Goal: Task Accomplishment & Management: Use online tool/utility

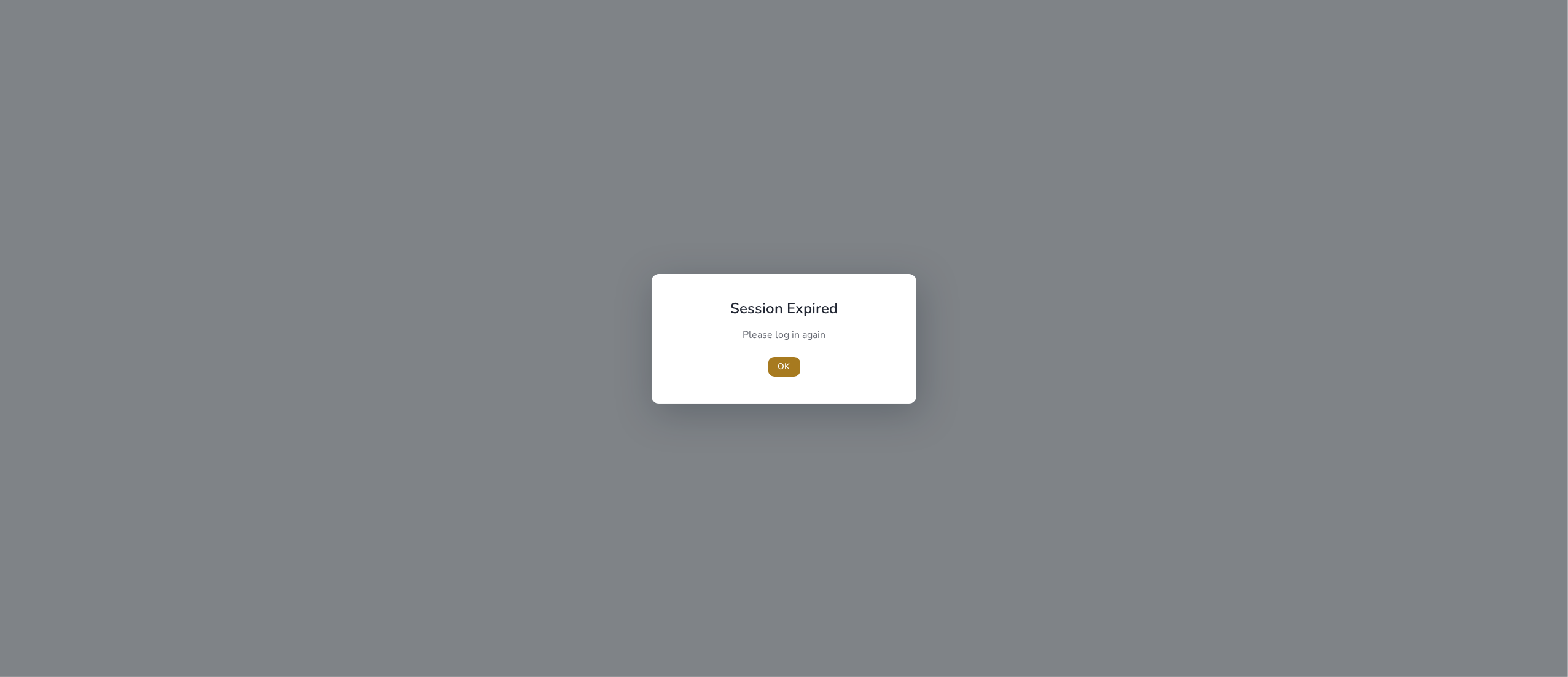
click at [780, 358] on span "button" at bounding box center [784, 366] width 32 height 29
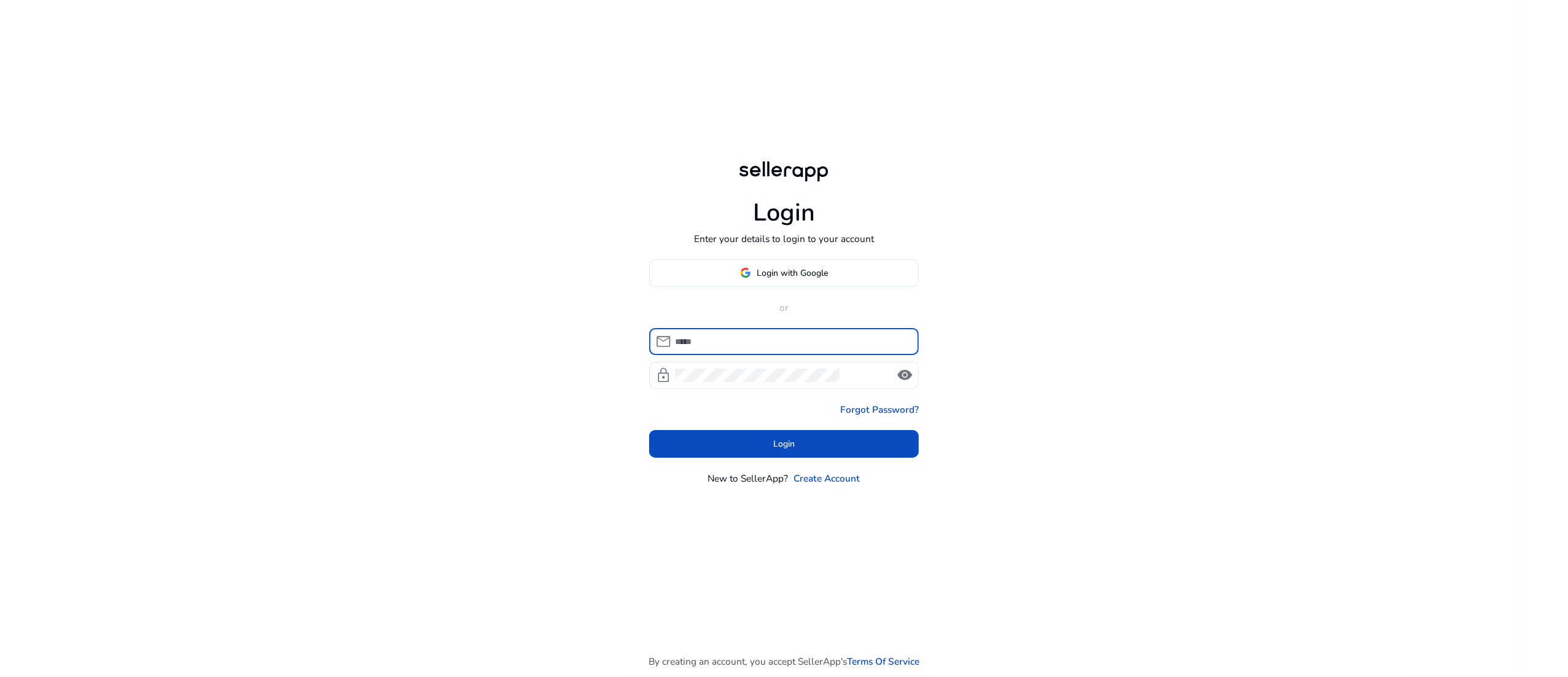
type input "**********"
click at [815, 436] on span at bounding box center [784, 444] width 270 height 29
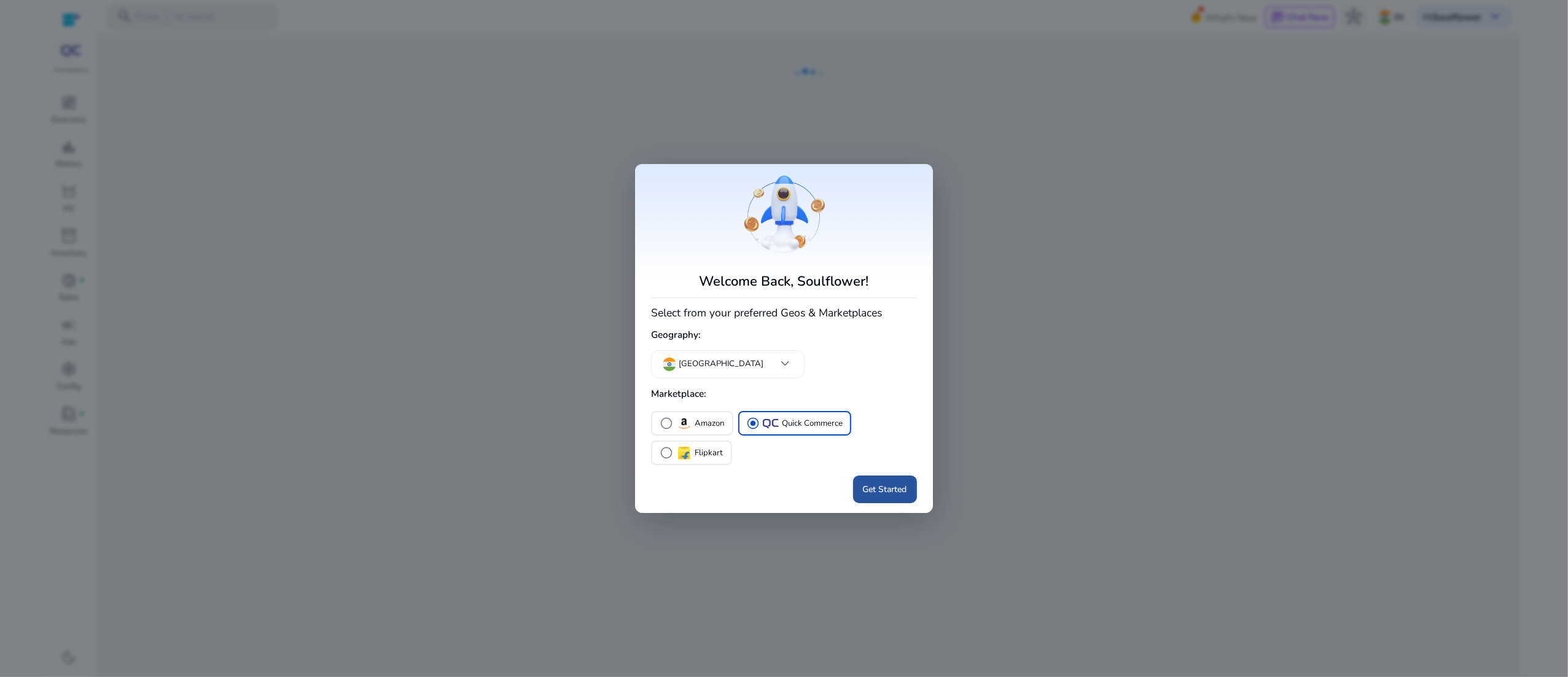
click at [872, 444] on div "Welcome Back, Soulflower! Select from your preferred Geos & Marketplaces Geogra…" at bounding box center [784, 338] width 265 height 330
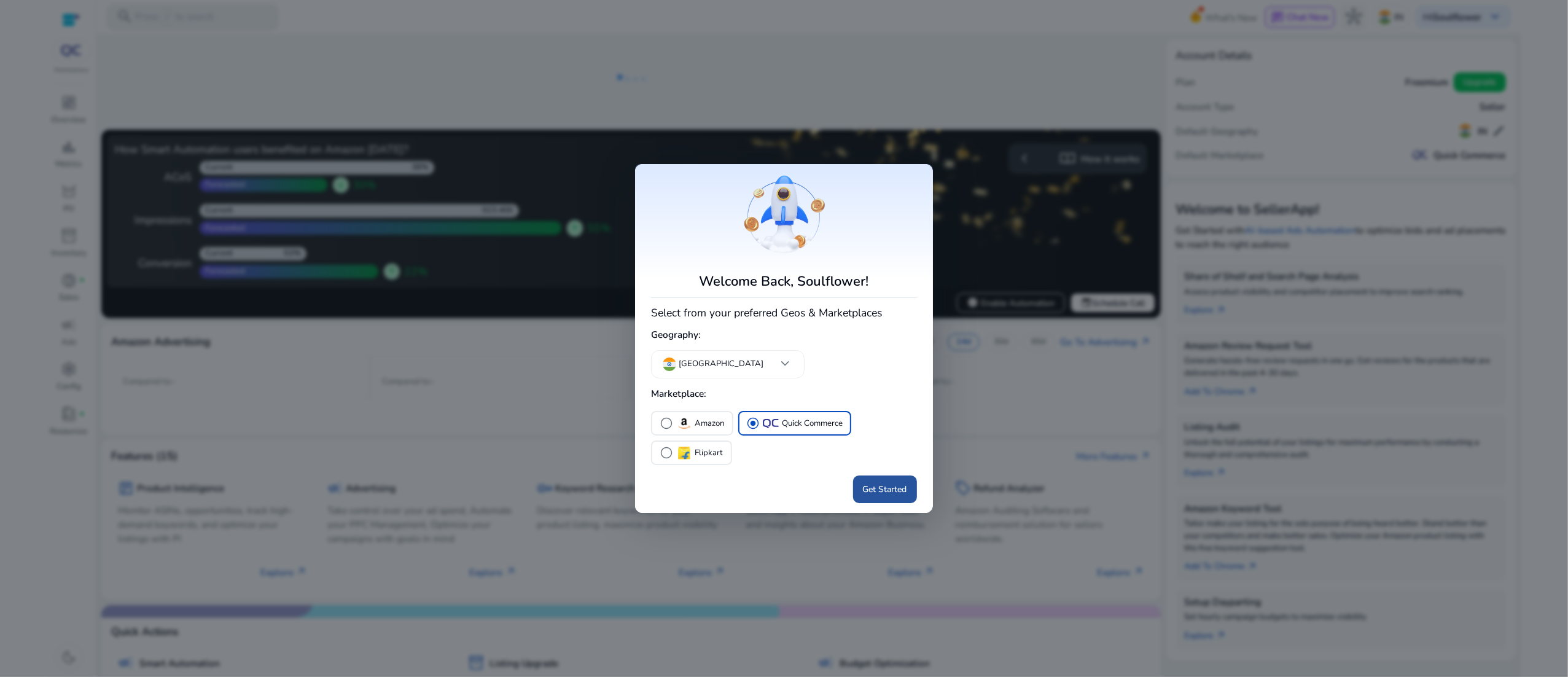
click at [878, 479] on span at bounding box center [885, 489] width 64 height 29
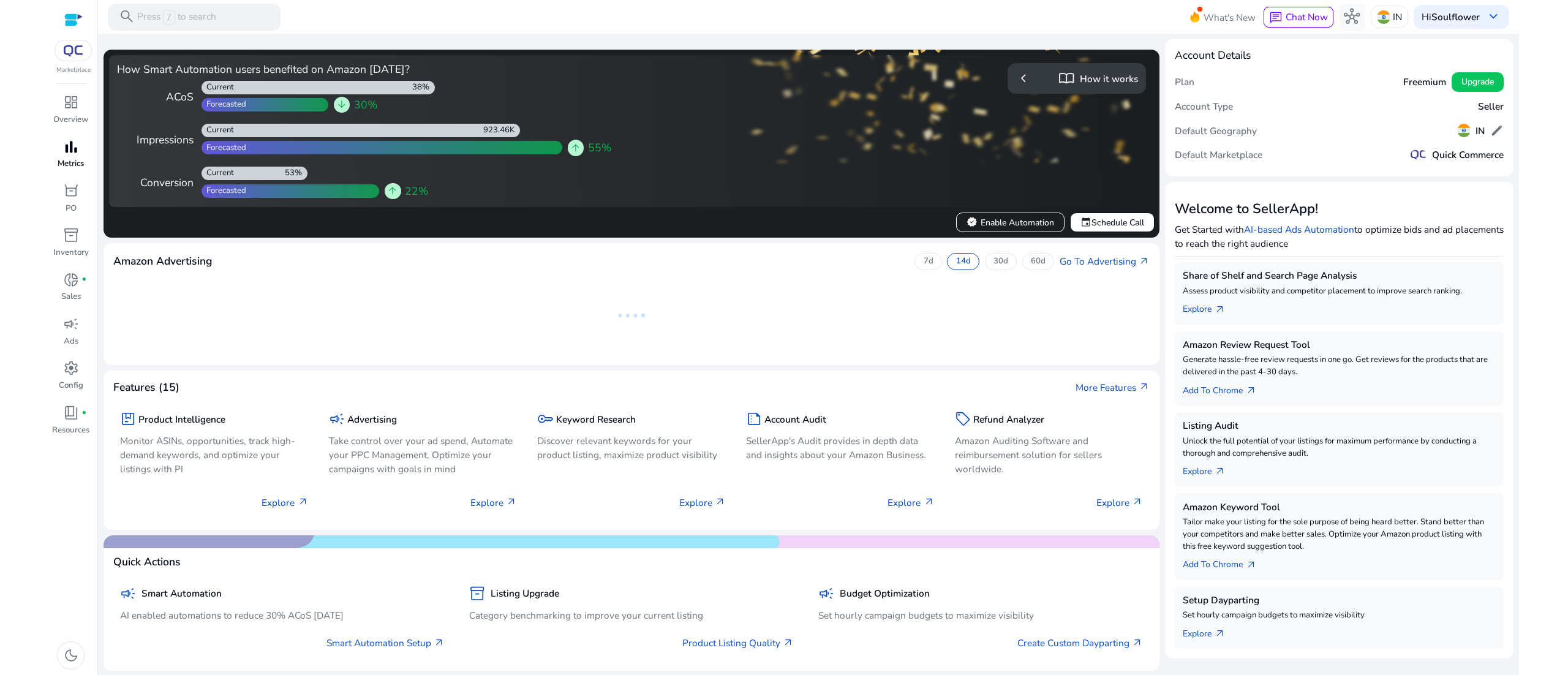
click at [64, 152] on span "bar_chart" at bounding box center [71, 147] width 16 height 16
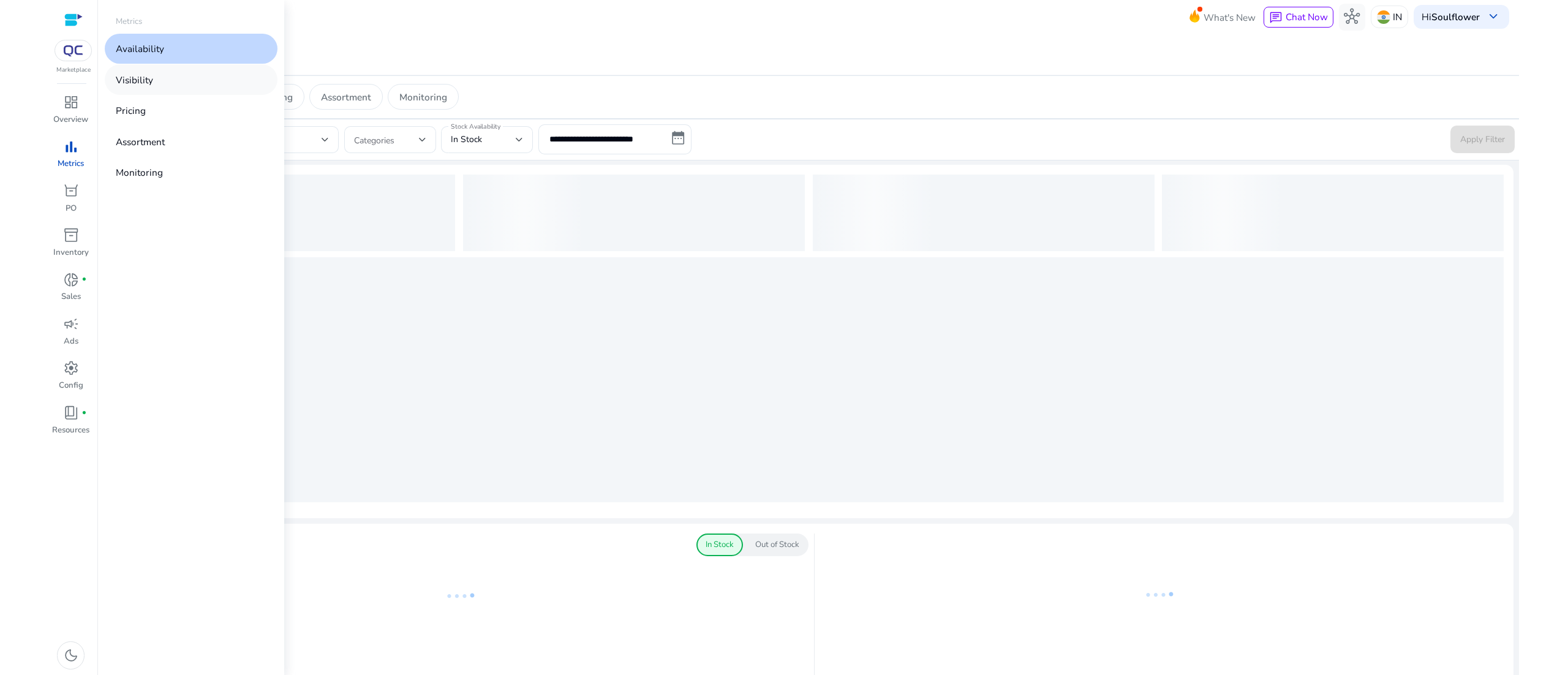
click at [145, 74] on p "Visibility" at bounding box center [134, 80] width 37 height 14
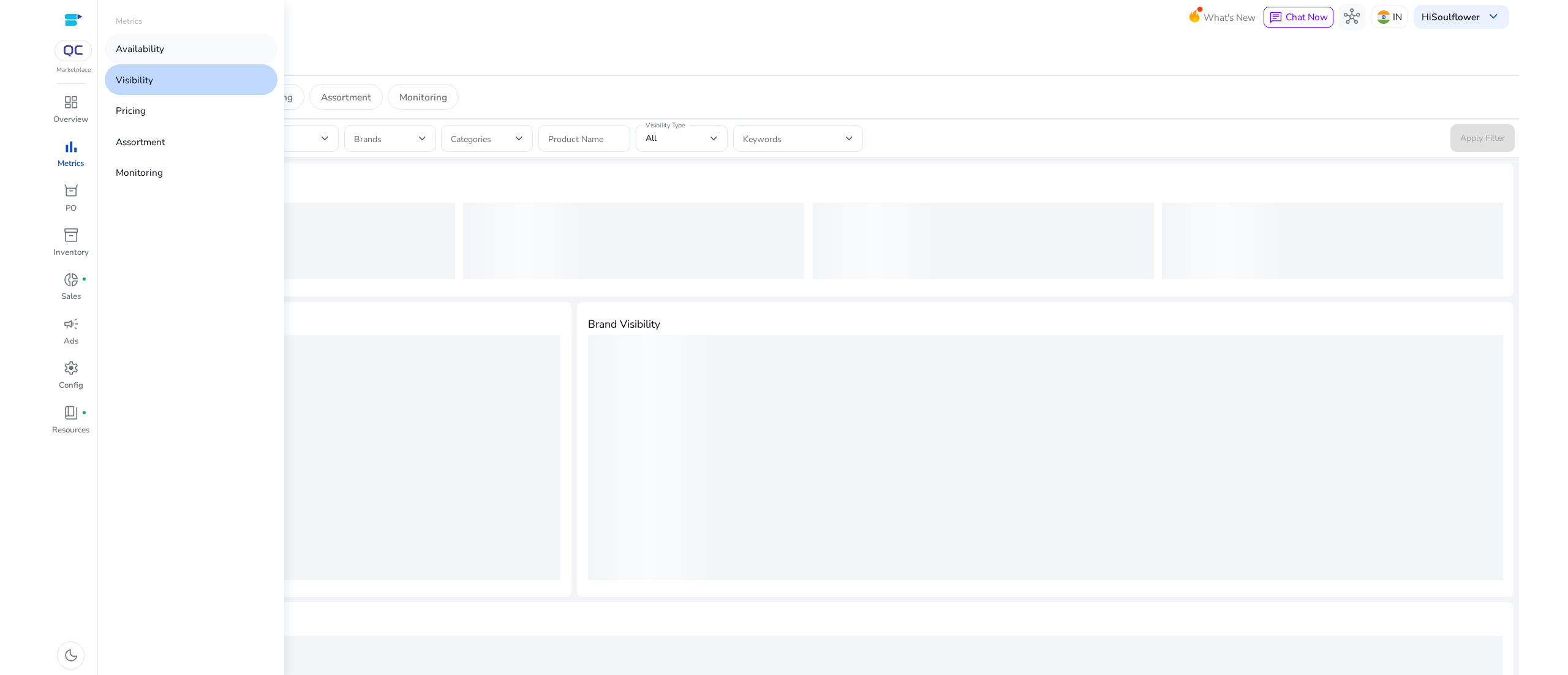
click at [164, 36] on link "Availability" at bounding box center [191, 48] width 173 height 30
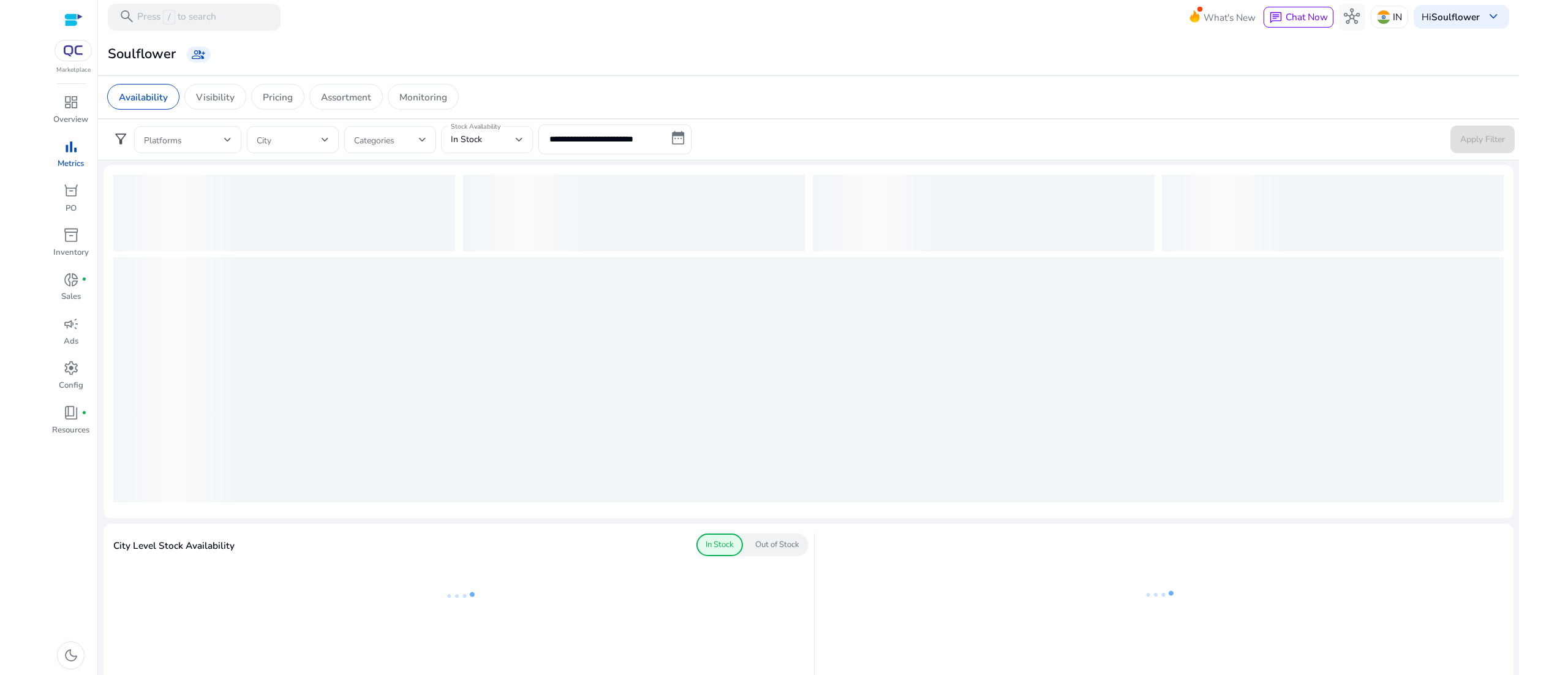
click at [507, 130] on div "In Stock" at bounding box center [487, 140] width 72 height 27
click at [483, 205] on span "Out of Stock" at bounding box center [487, 203] width 72 height 14
click at [219, 137] on span at bounding box center [183, 139] width 80 height 14
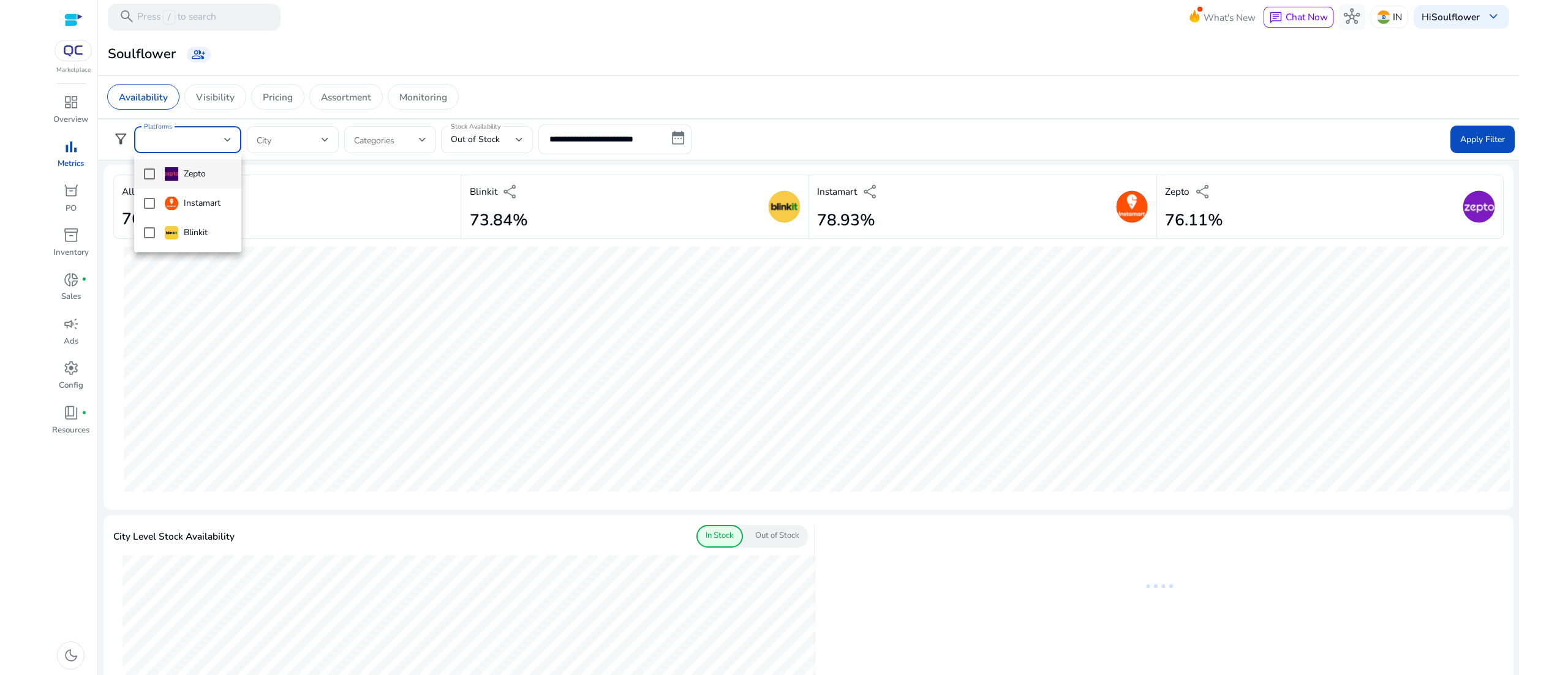
click at [517, 136] on div at bounding box center [784, 338] width 1568 height 675
click at [517, 136] on div at bounding box center [519, 140] width 7 height 15
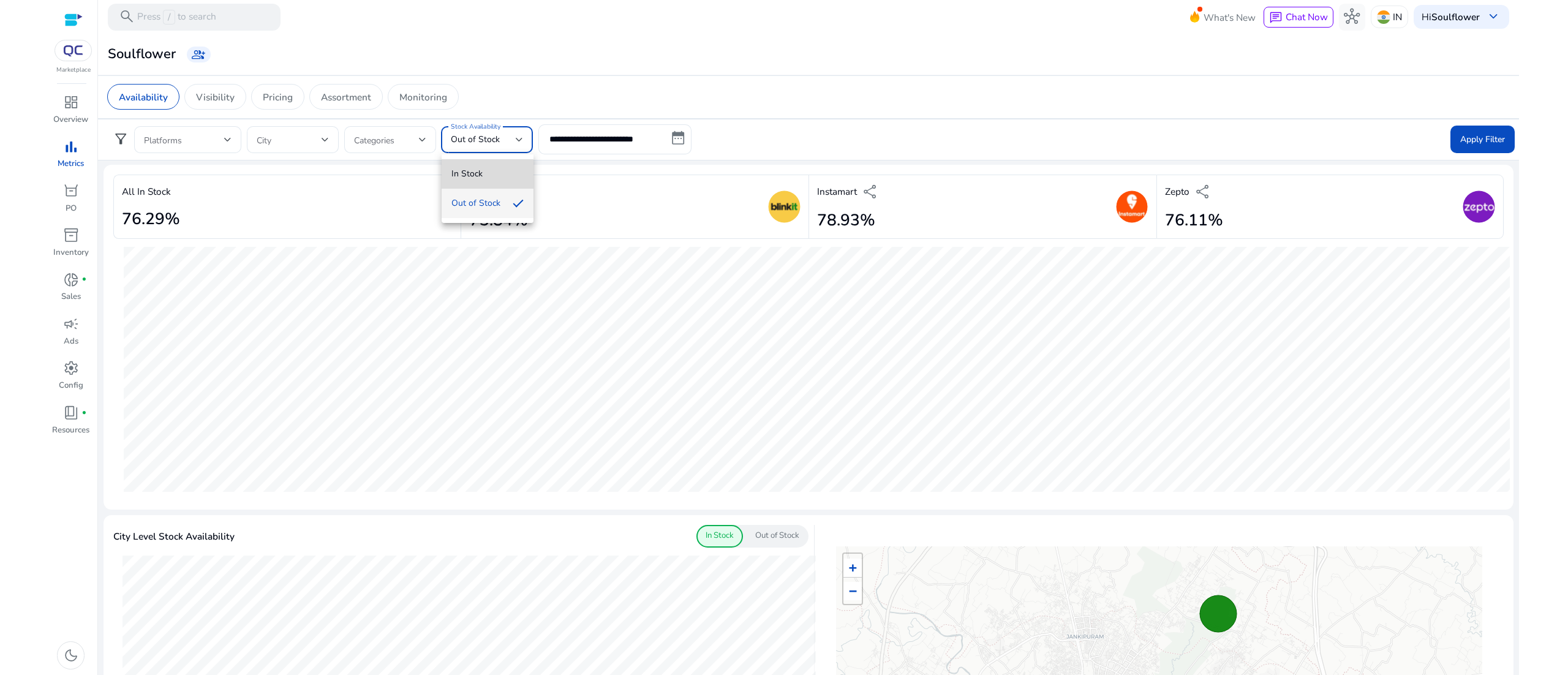
click at [480, 178] on span "In Stock" at bounding box center [487, 174] width 72 height 14
click at [518, 153] on div "In Stock" at bounding box center [487, 140] width 72 height 27
click at [490, 205] on span "Out of Stock" at bounding box center [487, 203] width 72 height 14
click at [210, 144] on span at bounding box center [183, 139] width 80 height 14
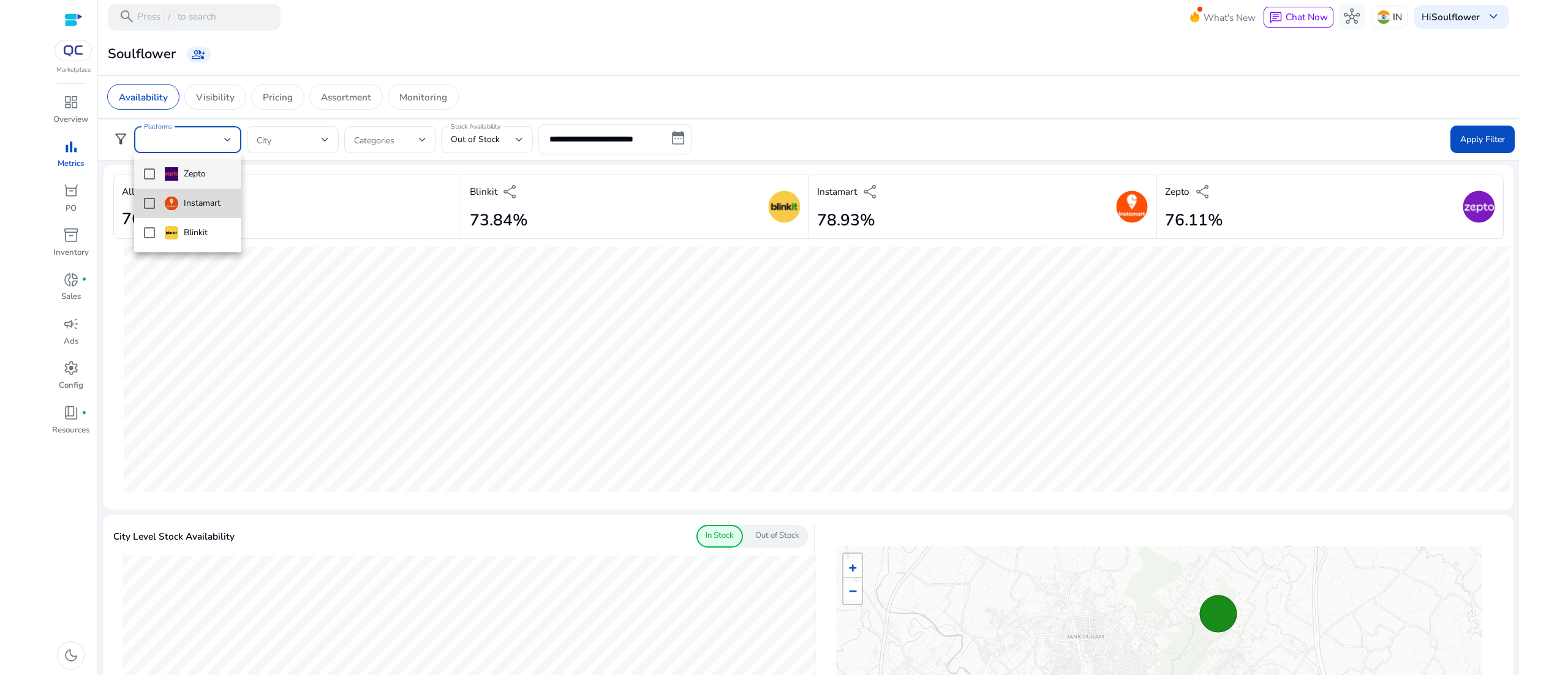
click at [148, 213] on mat-option "Instamart" at bounding box center [187, 203] width 107 height 29
click at [931, 122] on div at bounding box center [784, 338] width 1568 height 675
click at [904, 119] on div "**********" at bounding box center [808, 140] width 1424 height 41
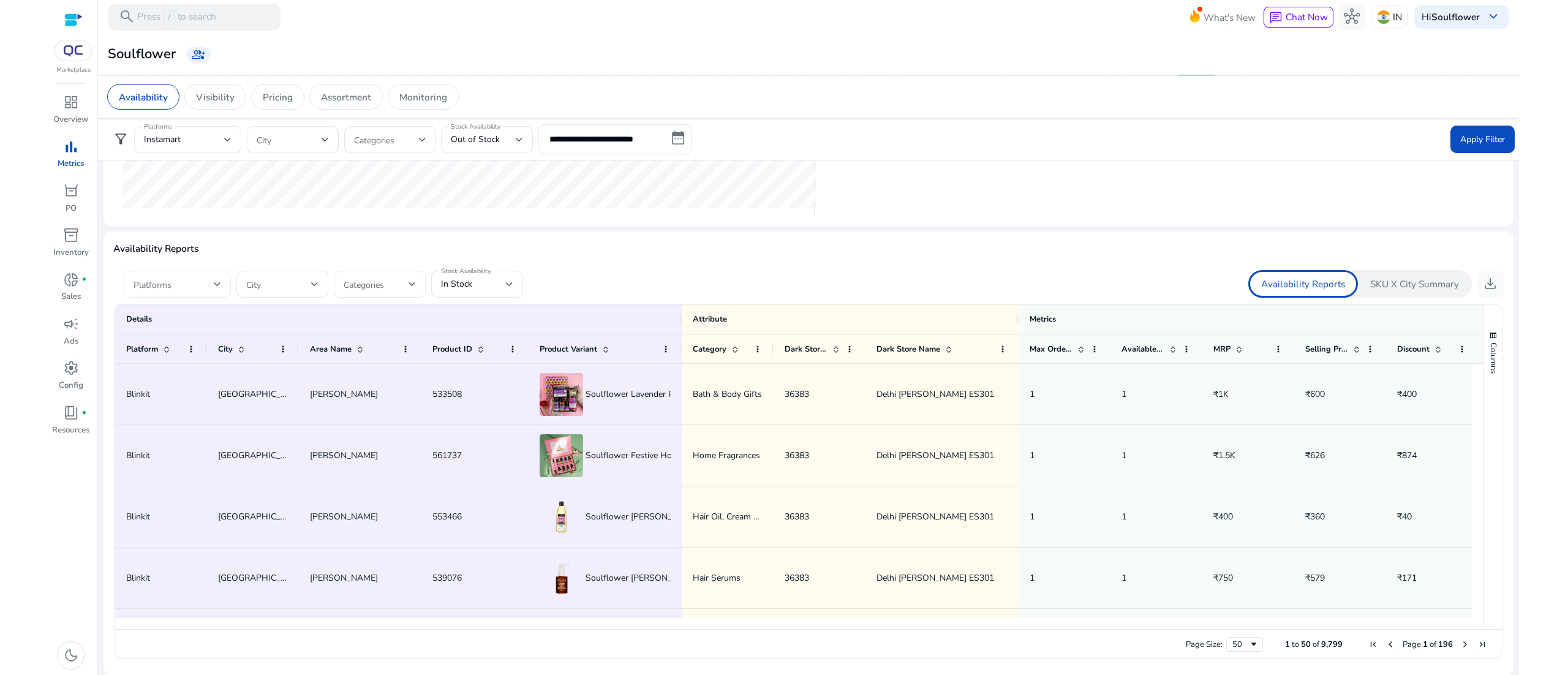
click at [224, 286] on div "Platforms" at bounding box center [177, 284] width 107 height 27
click at [135, 350] on mat-pseudo-checkbox at bounding box center [139, 346] width 11 height 11
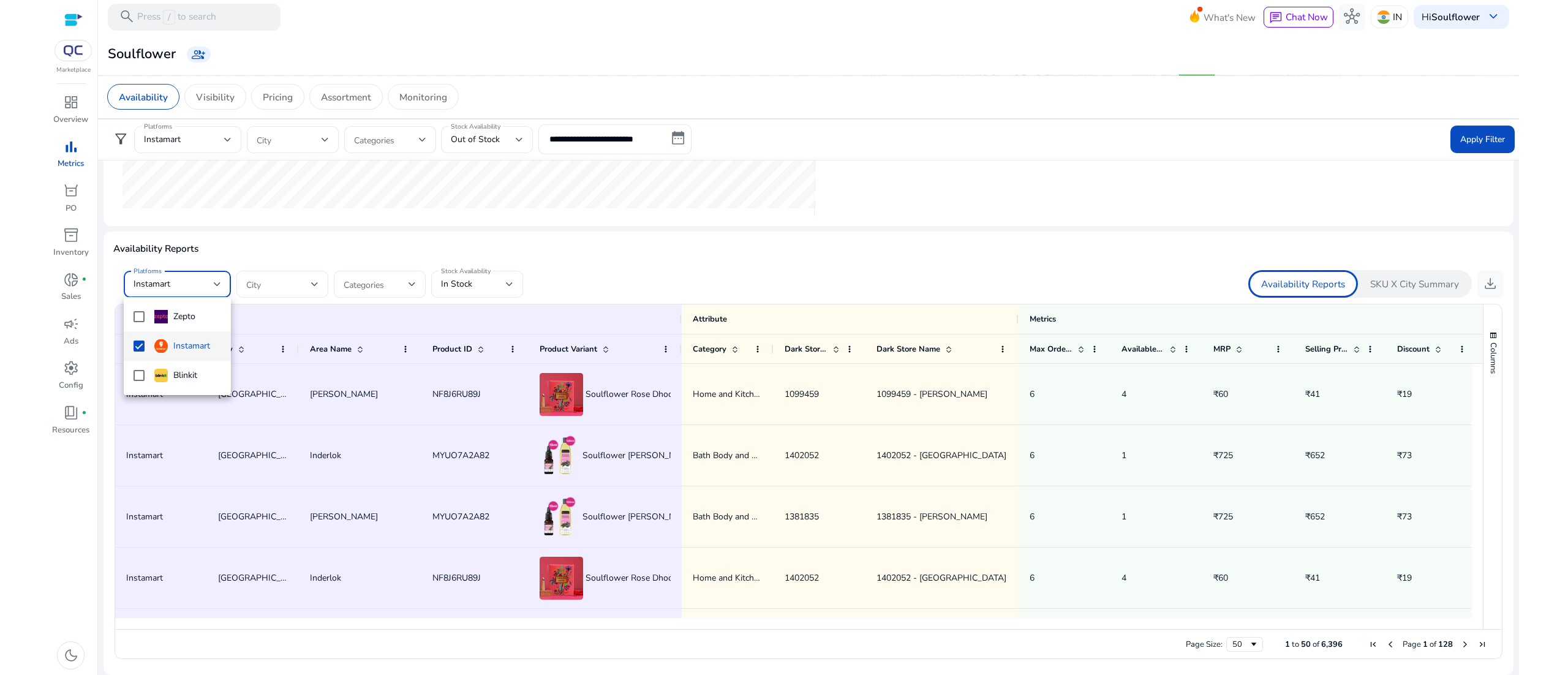
click at [682, 205] on div at bounding box center [784, 338] width 1568 height 675
click at [488, 280] on div "In Stock" at bounding box center [473, 284] width 65 height 14
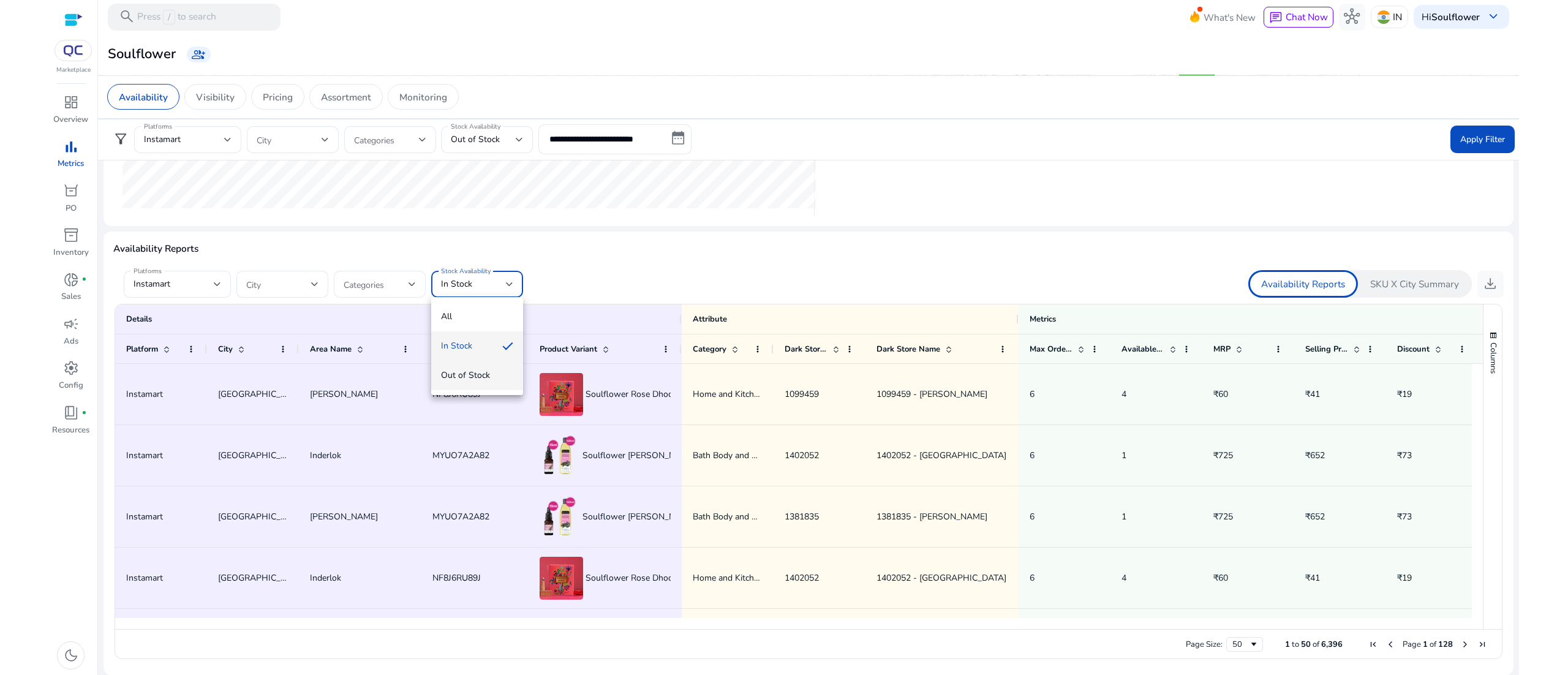
click at [471, 372] on span "Out of Stock" at bounding box center [476, 375] width 72 height 14
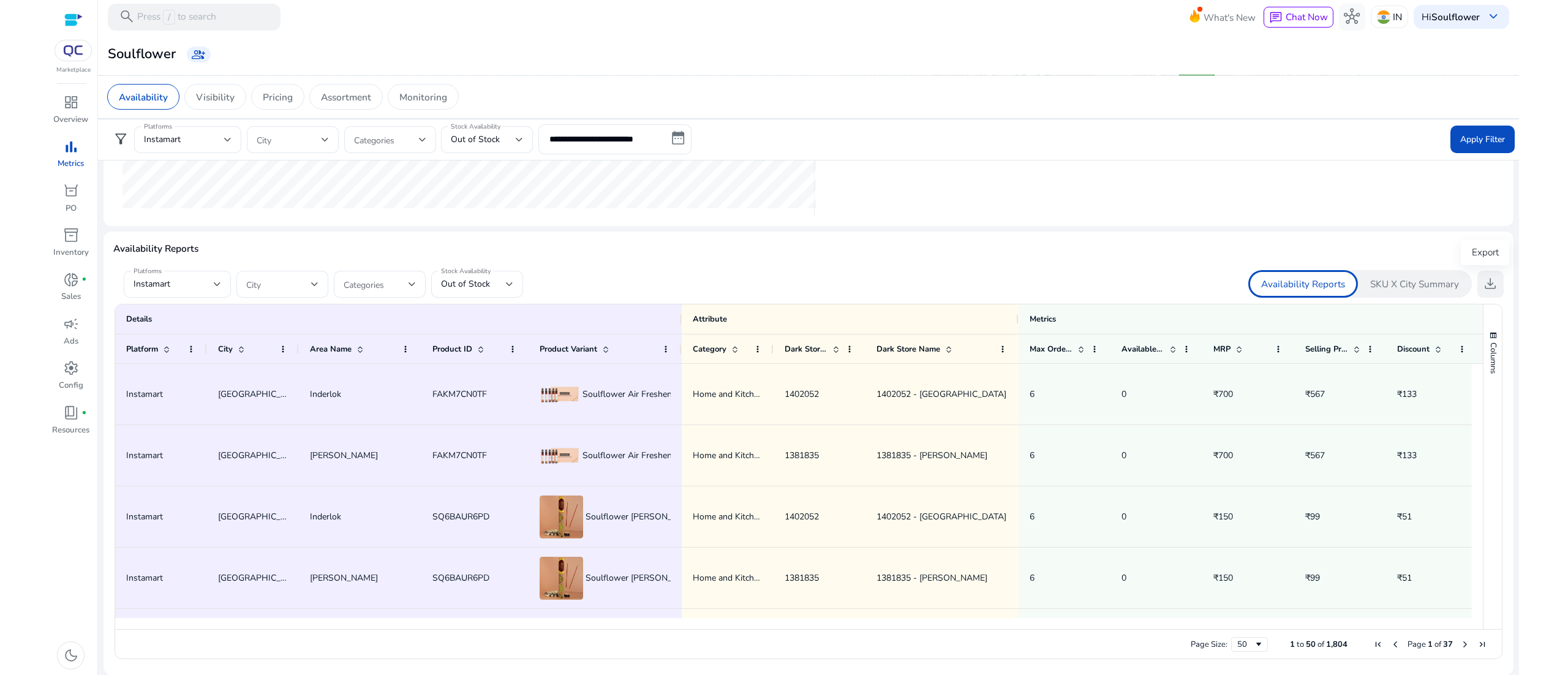
click at [1493, 285] on span "download" at bounding box center [1490, 284] width 16 height 16
click at [216, 133] on div "Instamart" at bounding box center [187, 140] width 87 height 15
click at [150, 198] on mat-pseudo-checkbox at bounding box center [149, 203] width 11 height 11
click at [147, 230] on mat-pseudo-checkbox at bounding box center [149, 233] width 11 height 11
click at [368, 224] on div at bounding box center [784, 338] width 1568 height 675
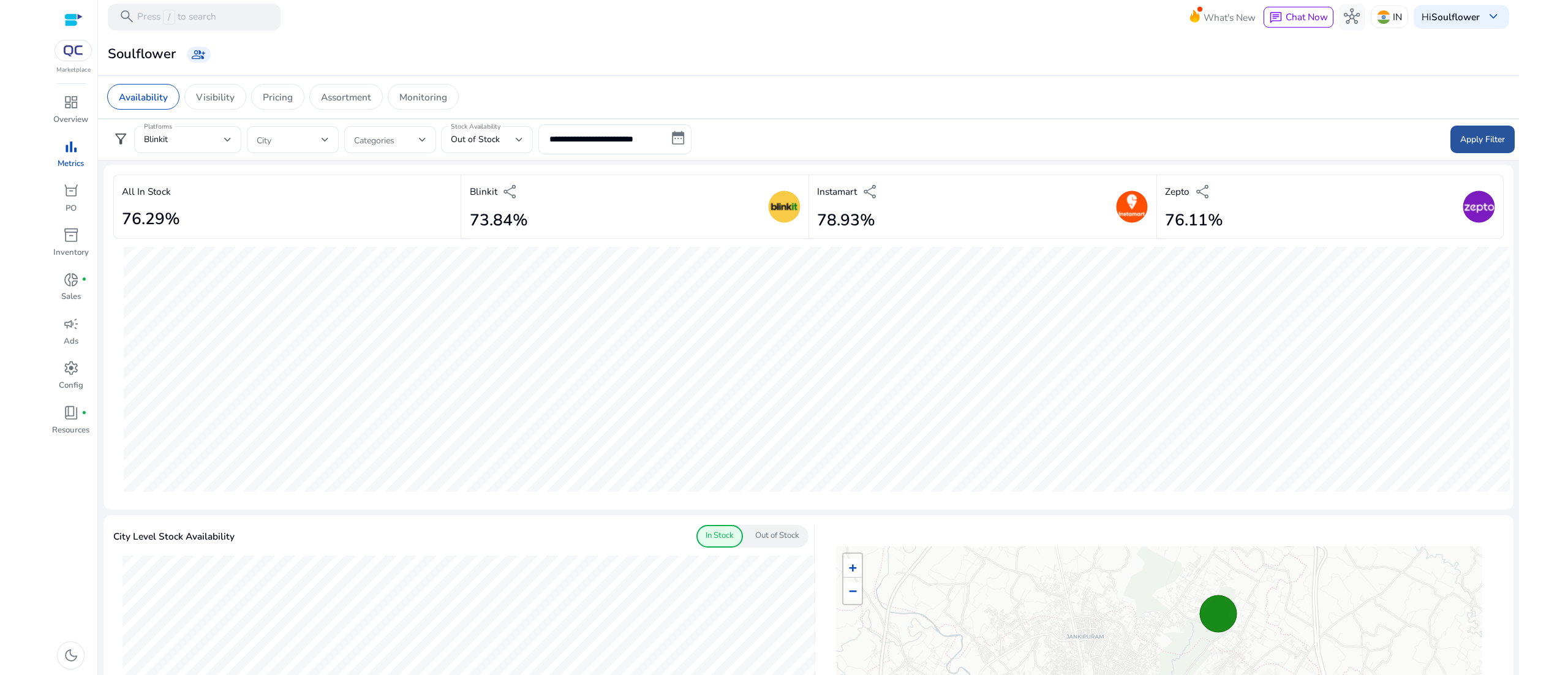
click at [1471, 132] on span at bounding box center [1482, 139] width 64 height 29
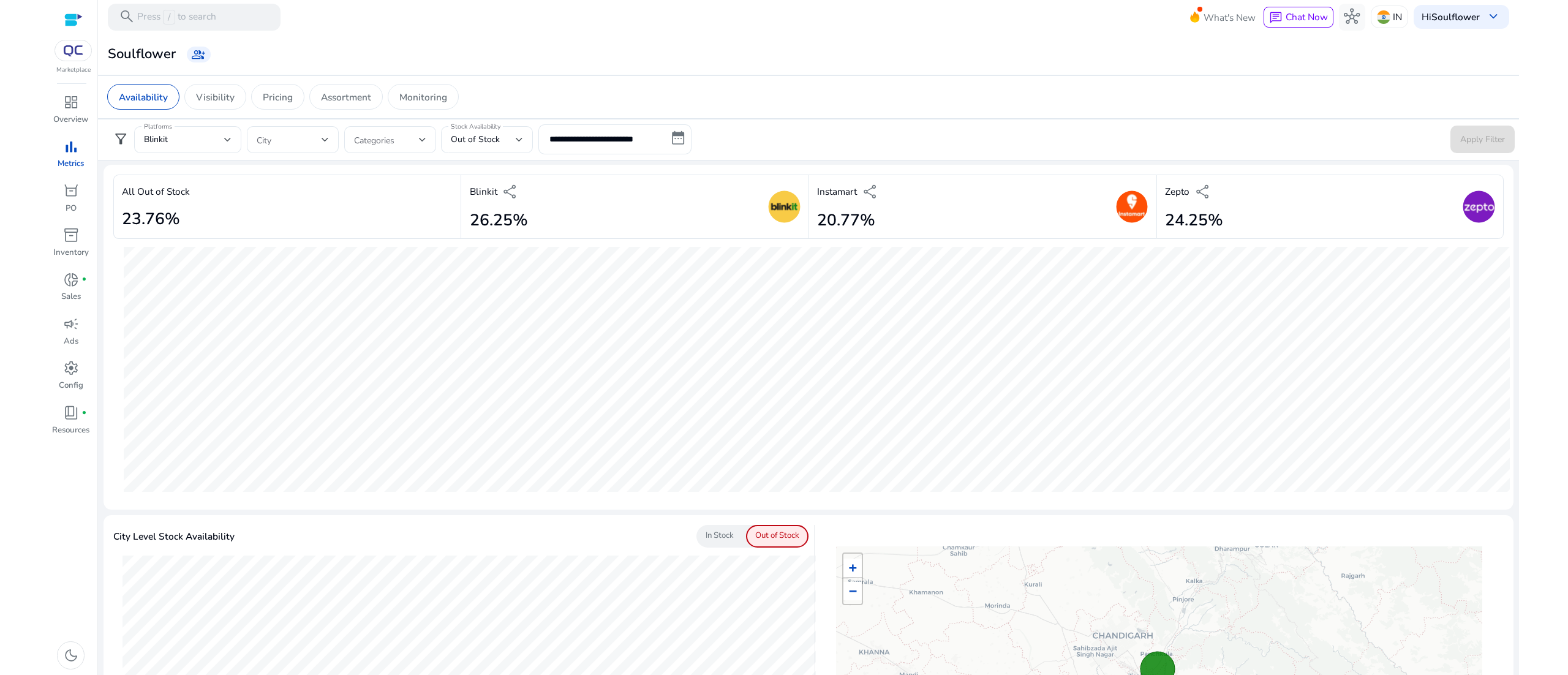
click at [242, 140] on div "**********" at bounding box center [397, 139] width 590 height 29
click at [234, 140] on div "Platforms Blinkit" at bounding box center [187, 140] width 107 height 27
click at [767, 93] on div at bounding box center [784, 338] width 1568 height 675
drag, startPoint x: 1520, startPoint y: 288, endPoint x: 1509, endPoint y: 415, distance: 127.5
click at [1509, 415] on html "**********" at bounding box center [784, 338] width 1568 height 675
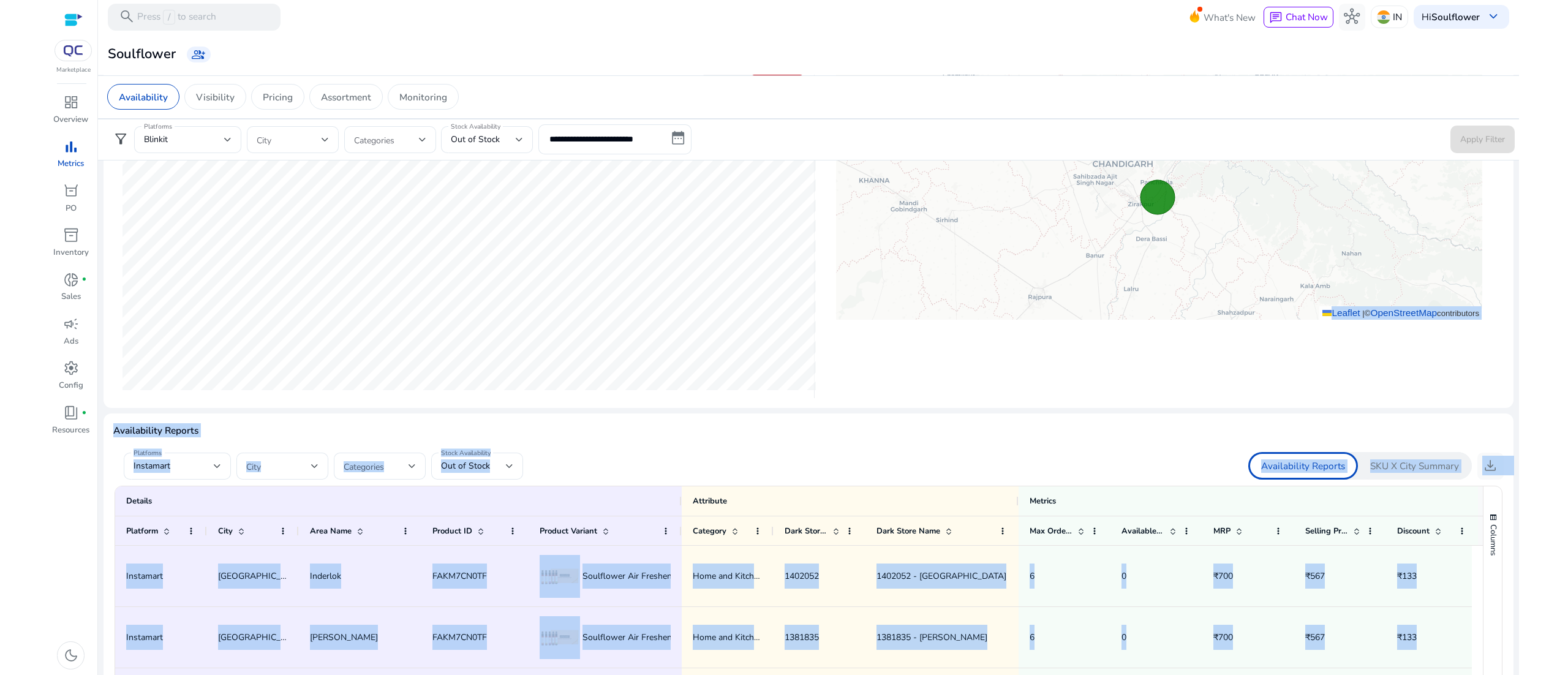
scroll to position [655, 0]
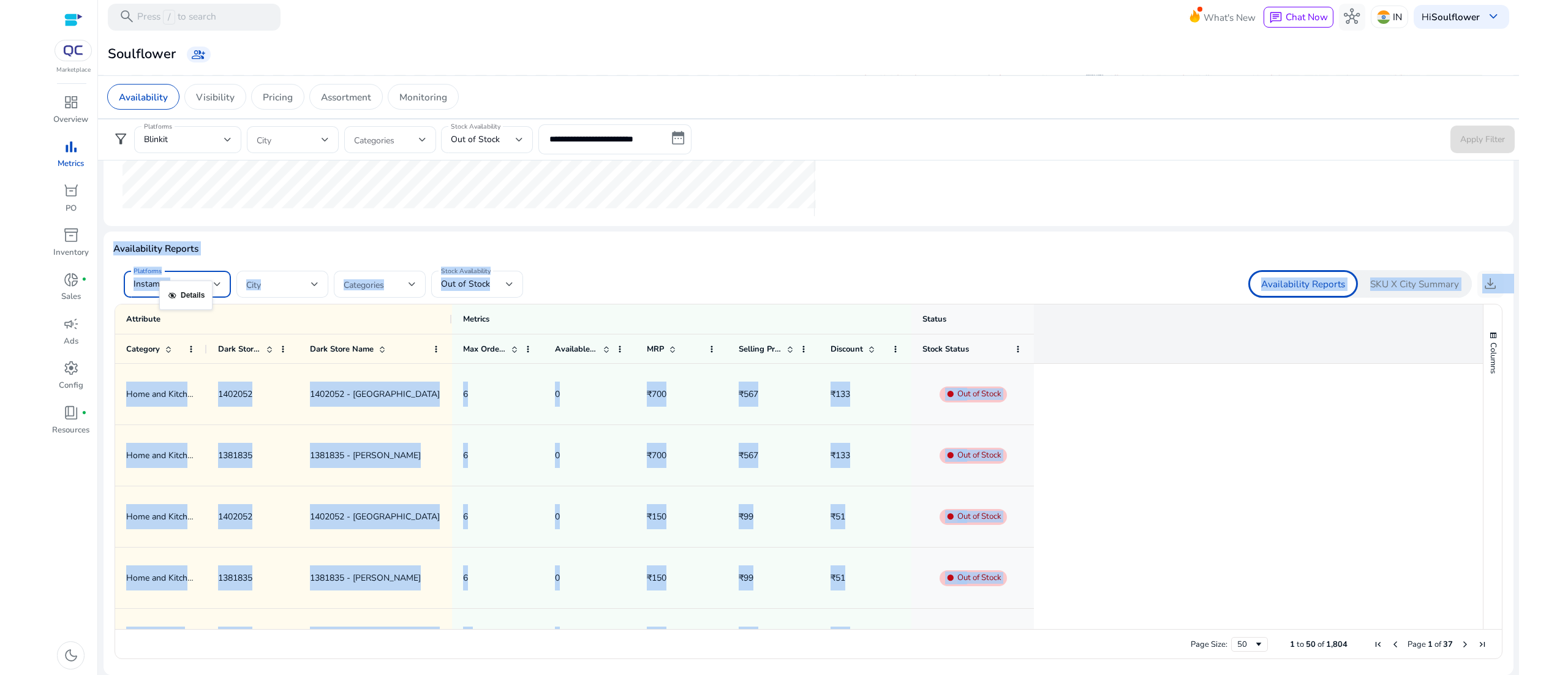
click at [214, 288] on div at bounding box center [217, 284] width 7 height 15
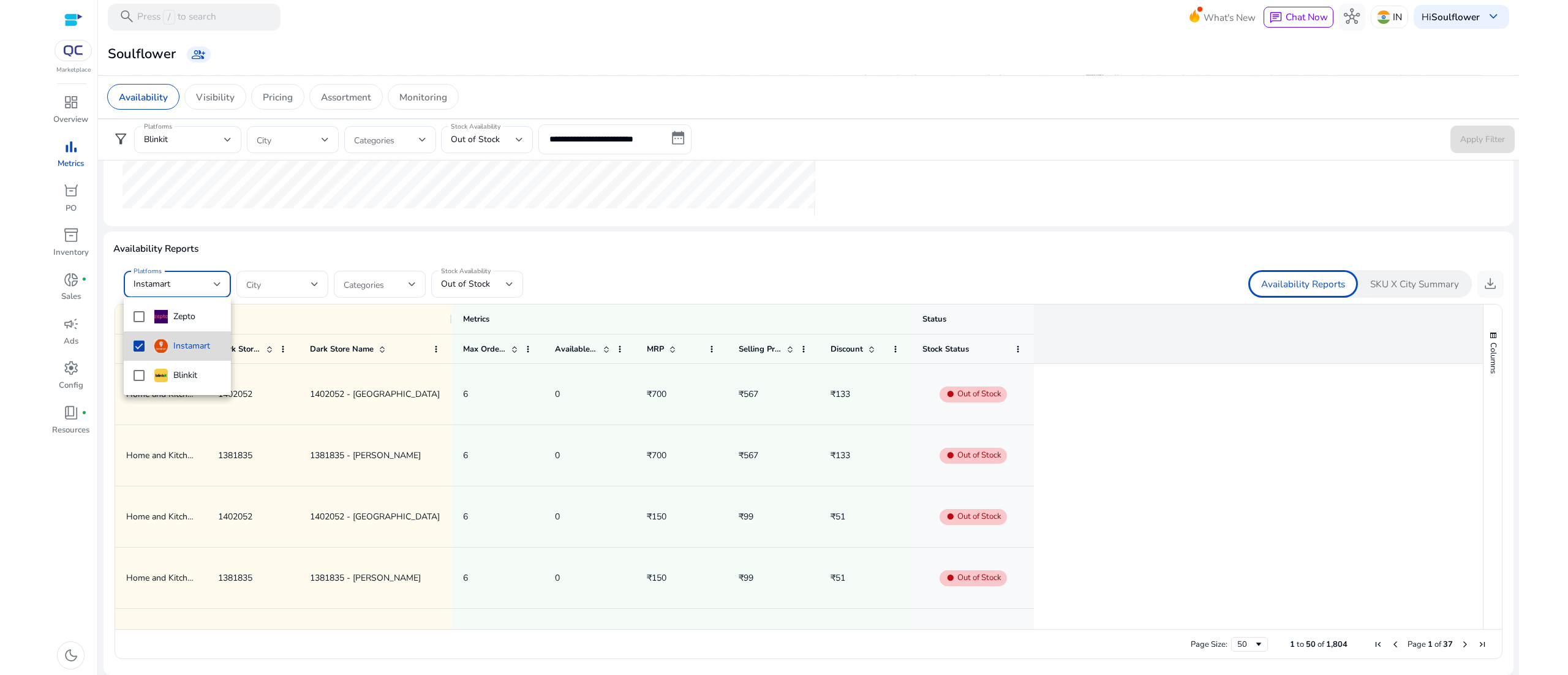
click at [138, 345] on mat-pseudo-checkbox at bounding box center [139, 346] width 11 height 11
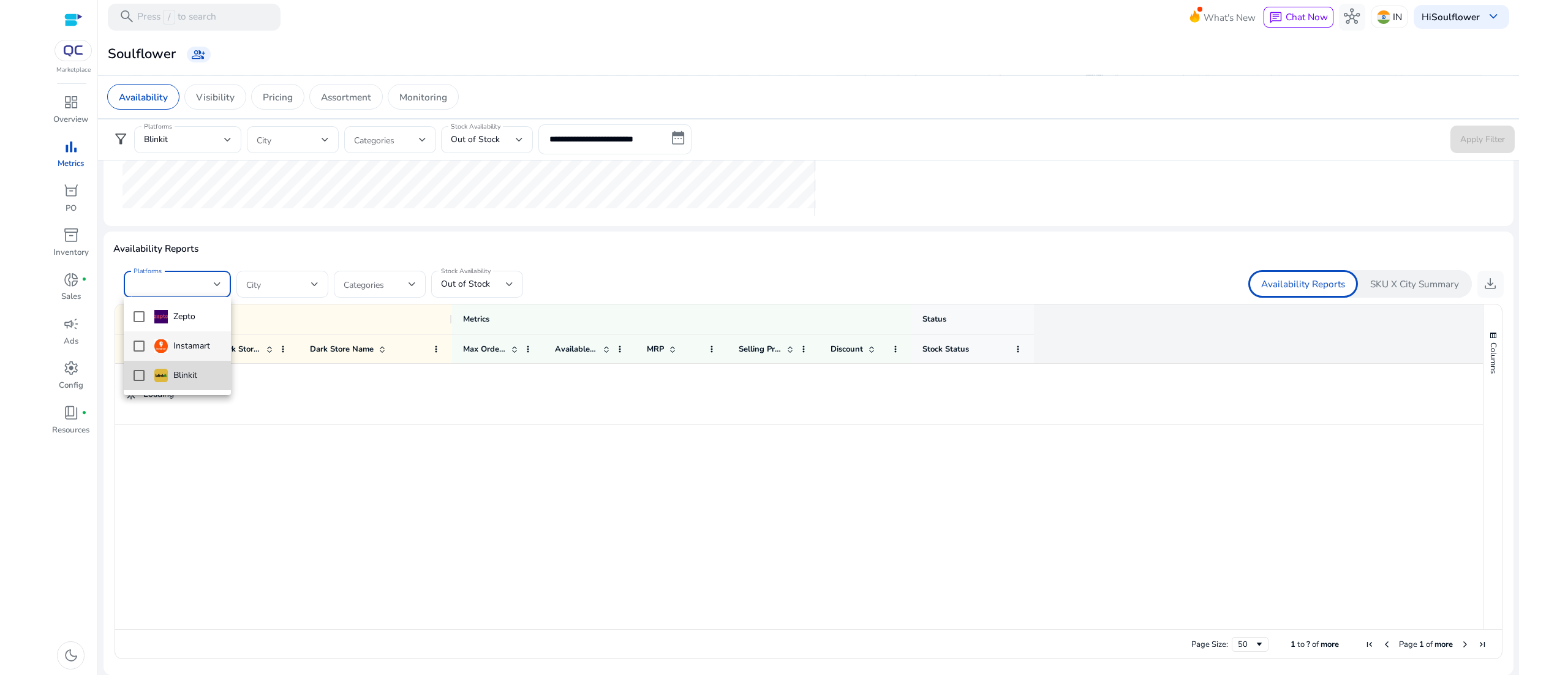
click at [138, 368] on mat-option "Blinkit" at bounding box center [177, 375] width 107 height 29
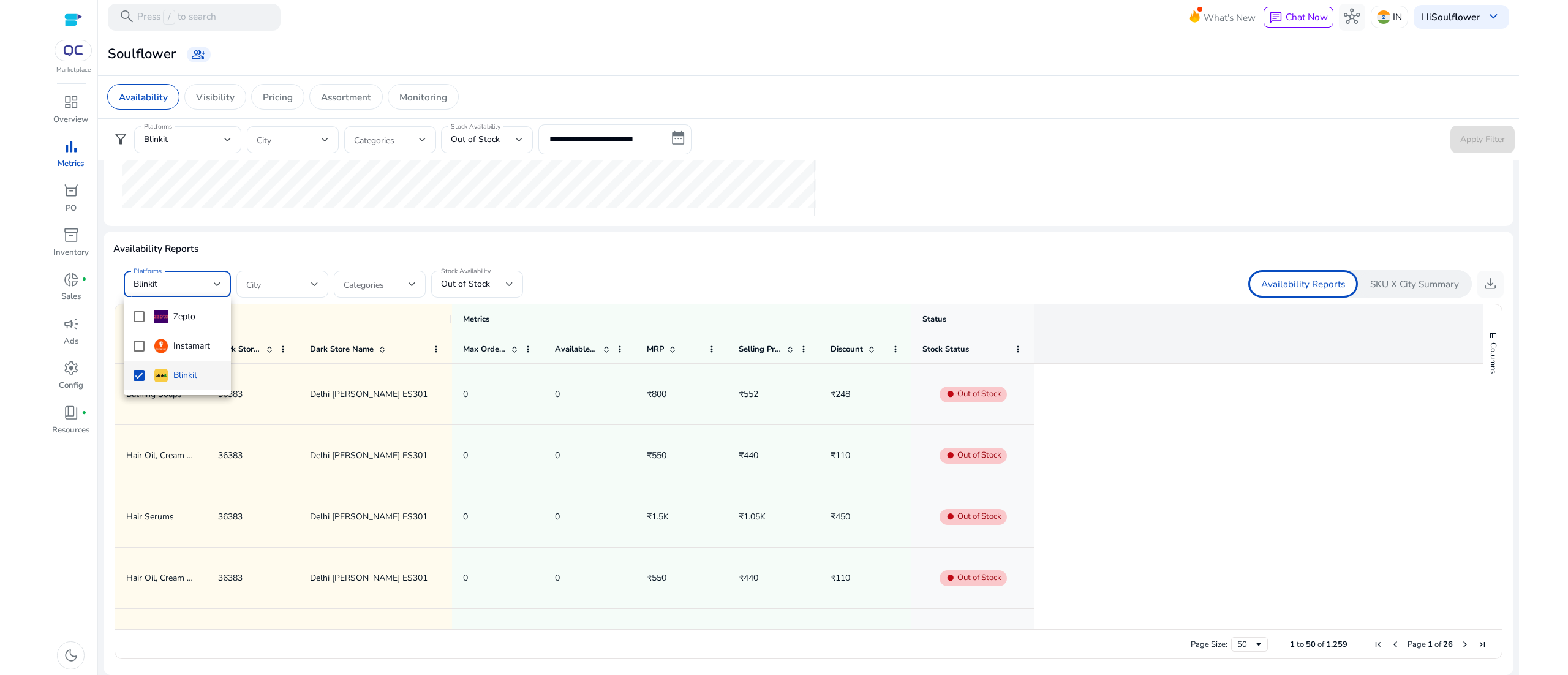
click at [353, 443] on div at bounding box center [784, 338] width 1568 height 675
click at [1158, 284] on div "Availability Reports SKU X City Summary download" at bounding box center [1156, 284] width 695 height 28
click at [1485, 282] on span "download" at bounding box center [1490, 284] width 16 height 16
